Goal: Check status: Check status

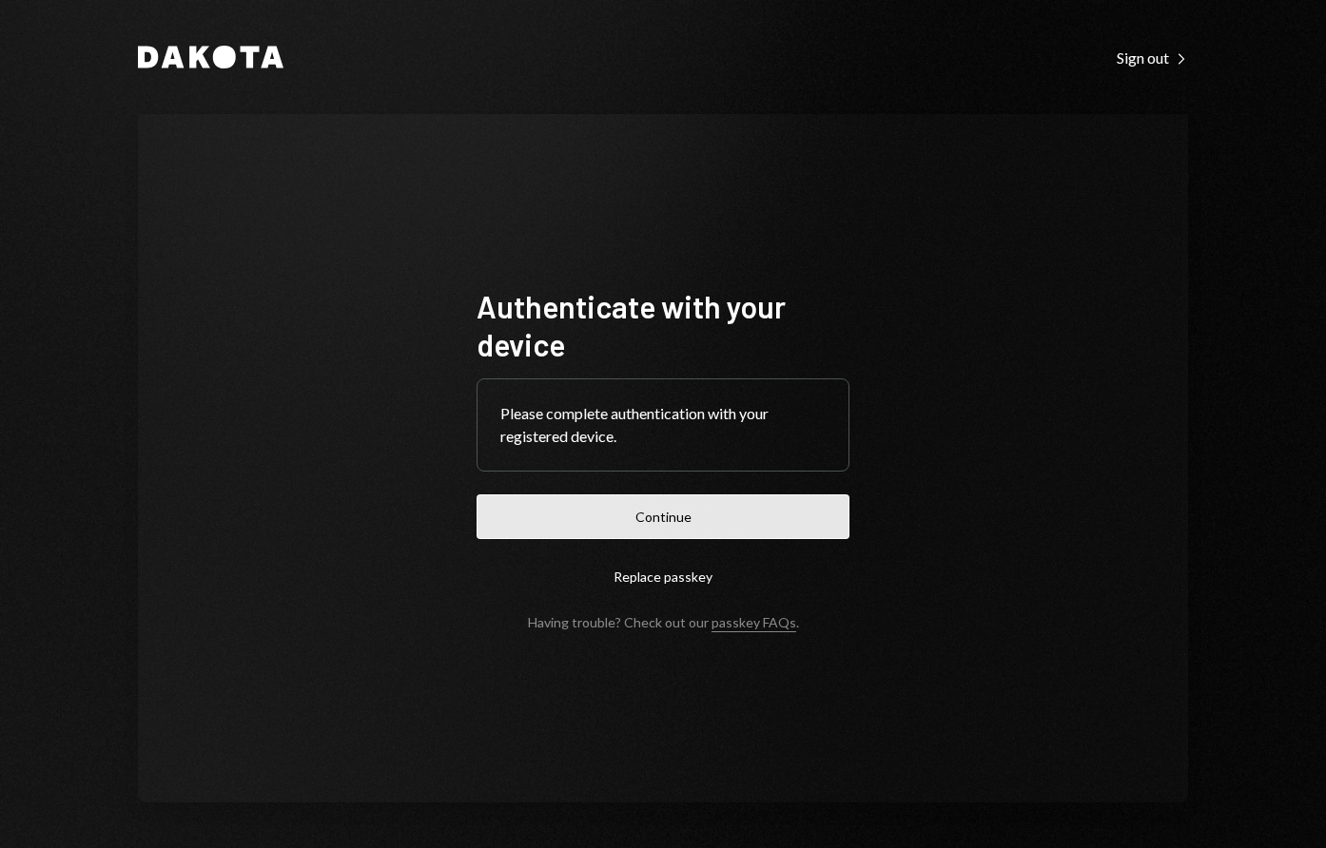
click at [574, 508] on button "Continue" at bounding box center [662, 516] width 373 height 45
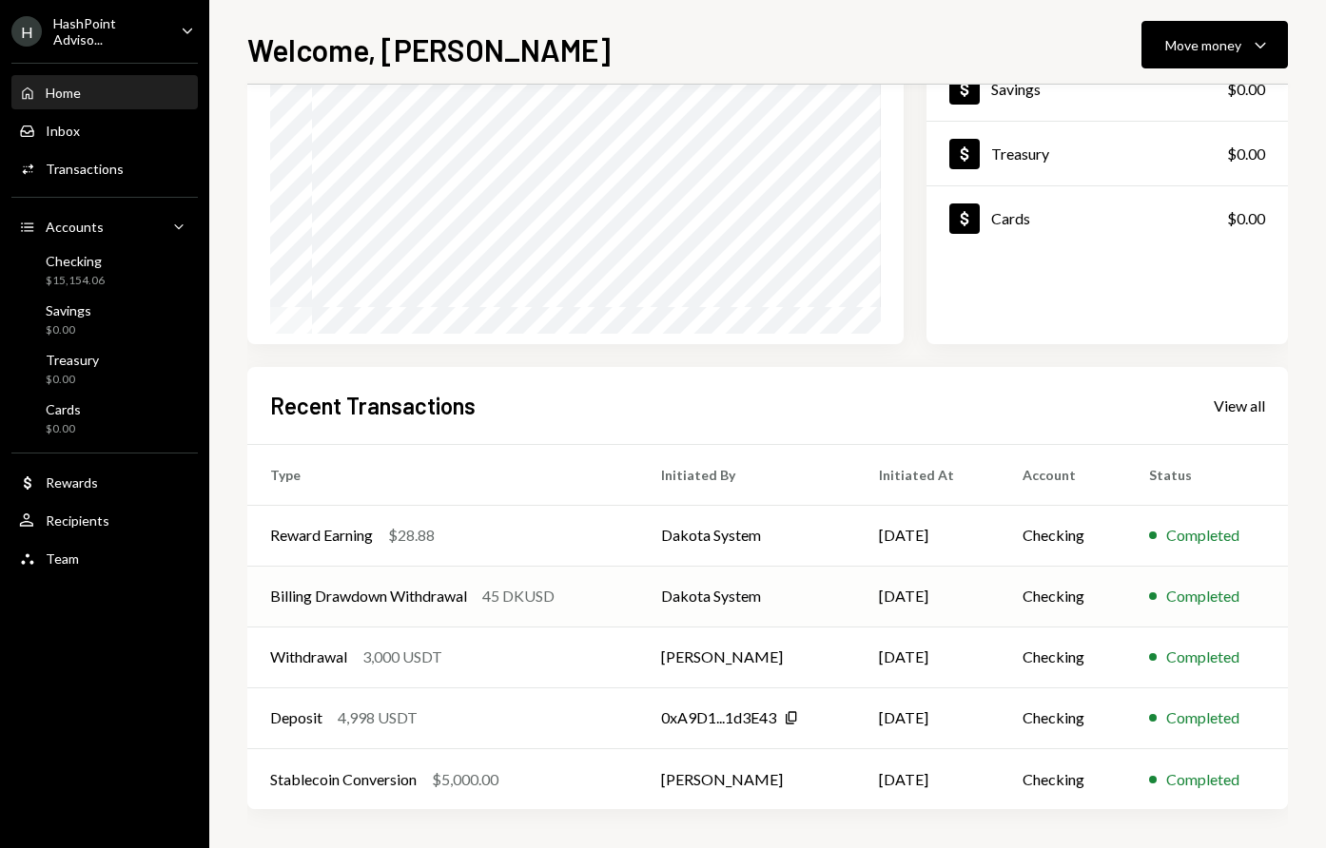
scroll to position [208, 0]
click at [1229, 404] on div "View all" at bounding box center [1238, 406] width 51 height 19
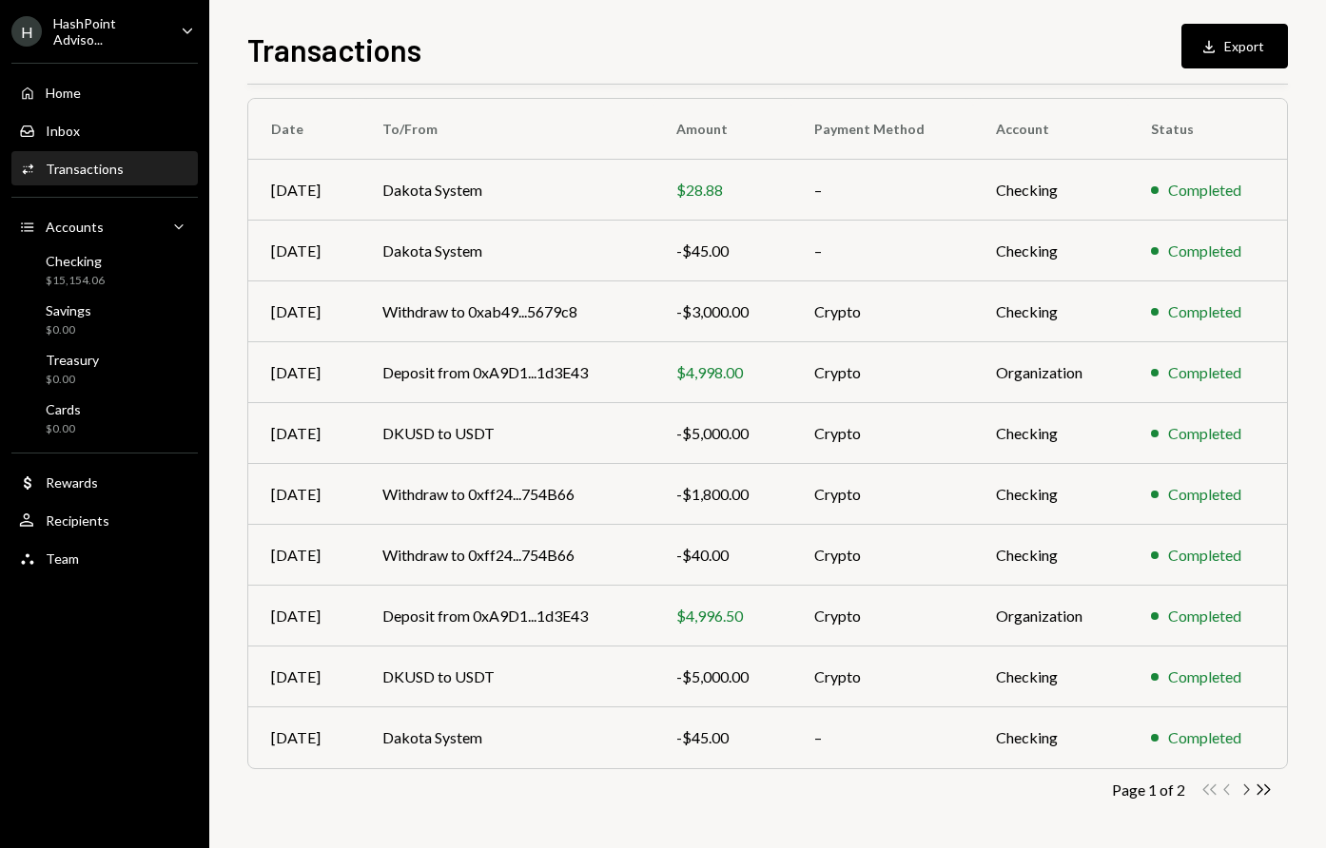
click at [1242, 788] on icon "Chevron Right" at bounding box center [1245, 790] width 18 height 18
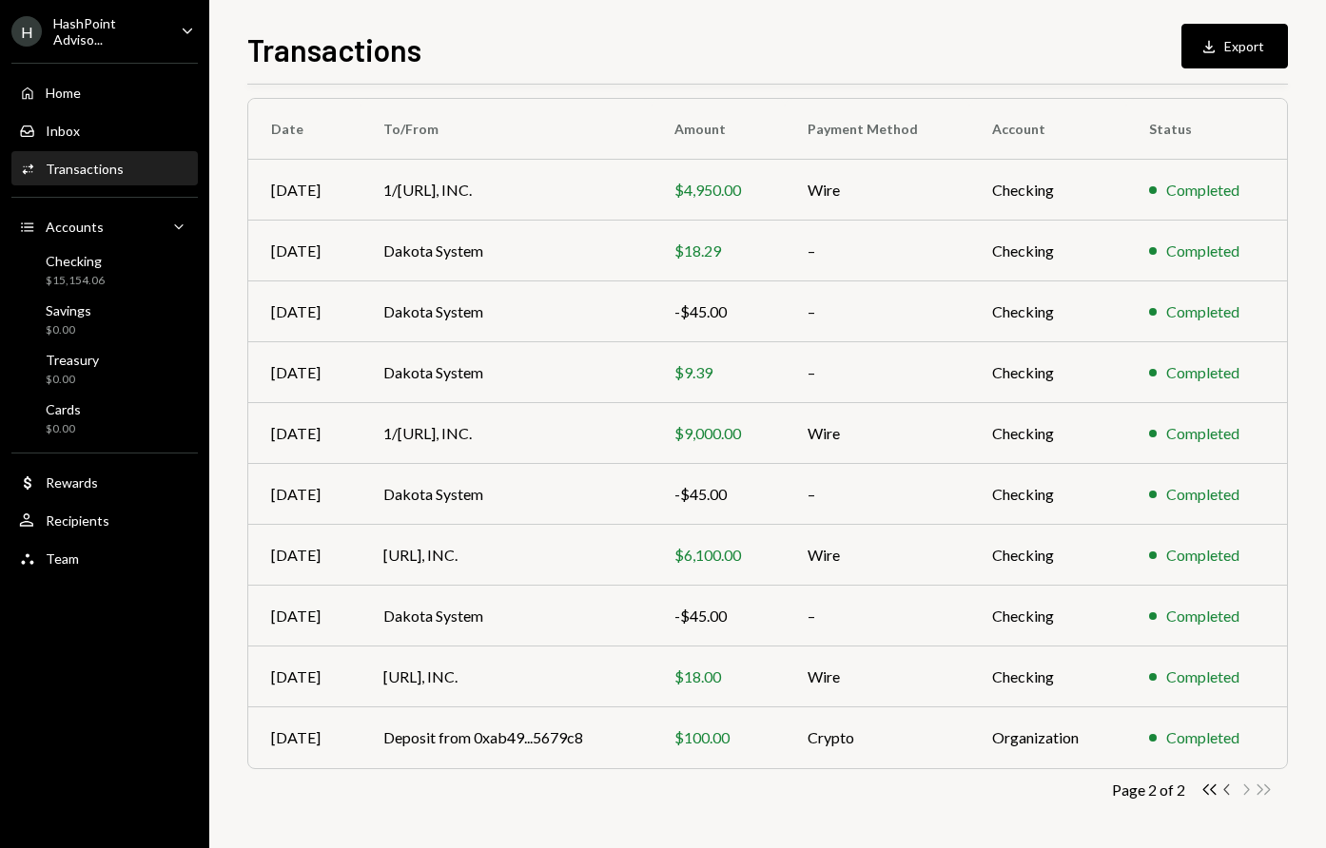
click at [1227, 785] on icon "Chevron Left" at bounding box center [1227, 790] width 18 height 18
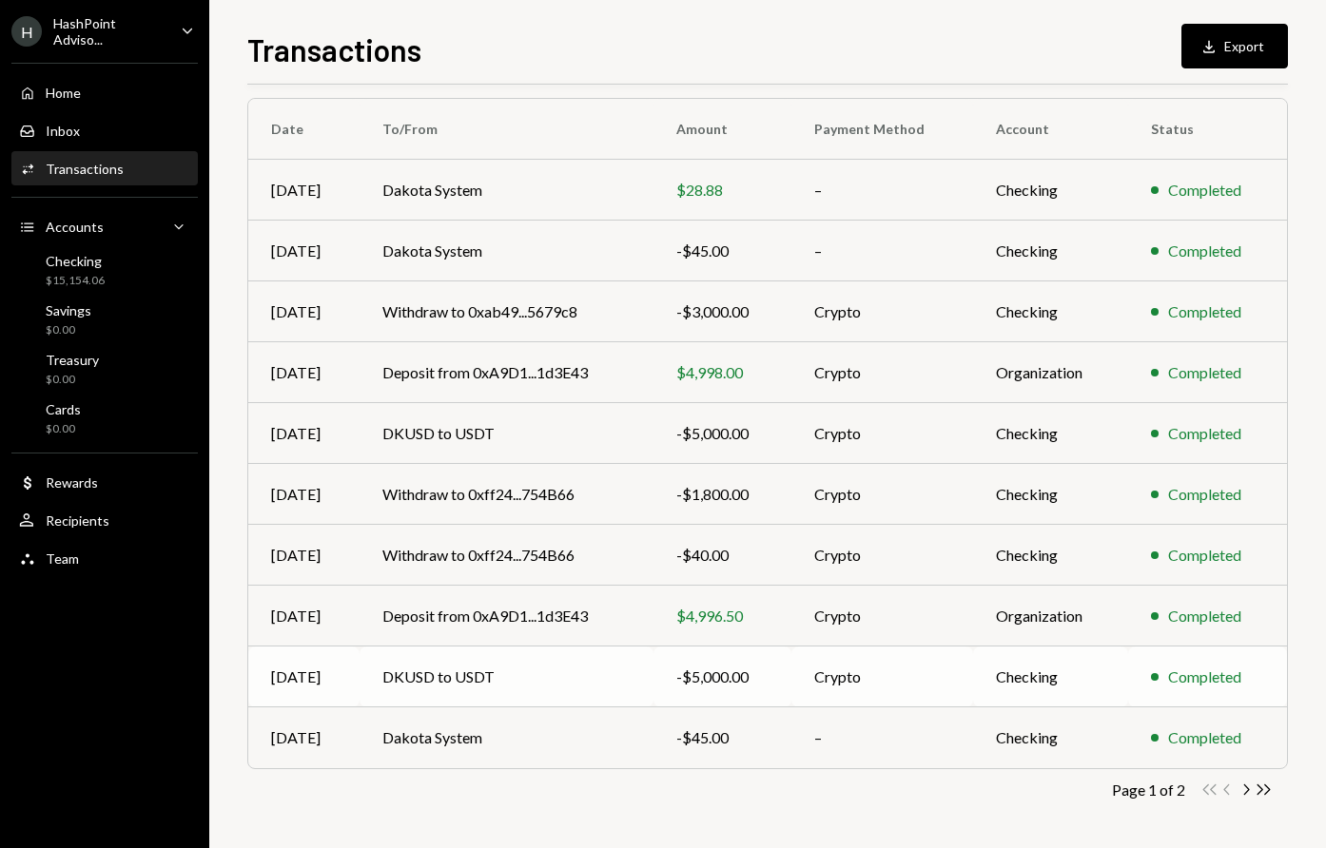
click at [594, 669] on td "DKUSD to USDT" at bounding box center [506, 677] width 294 height 61
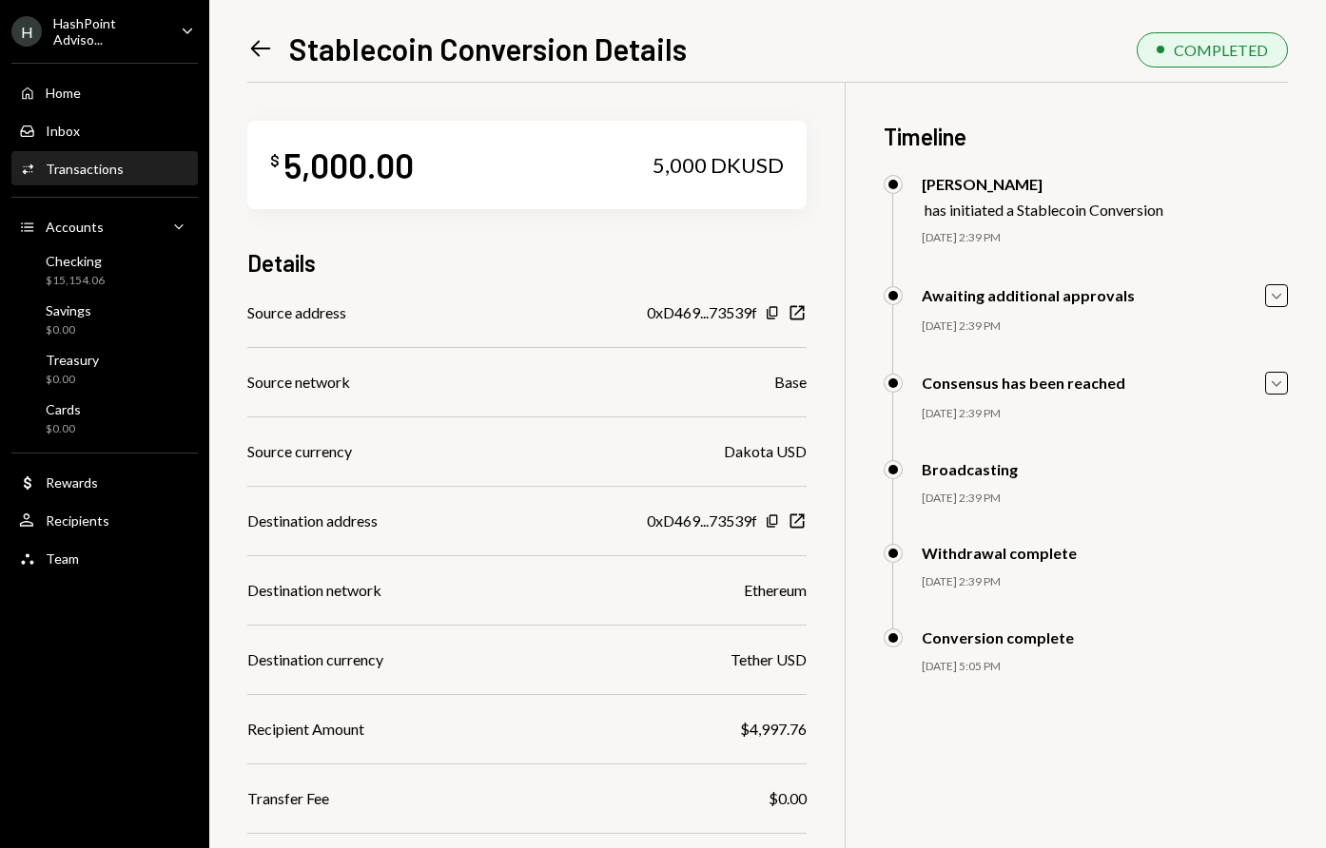
click at [257, 44] on icon at bounding box center [261, 49] width 20 height 16
